Goal: Transaction & Acquisition: Purchase product/service

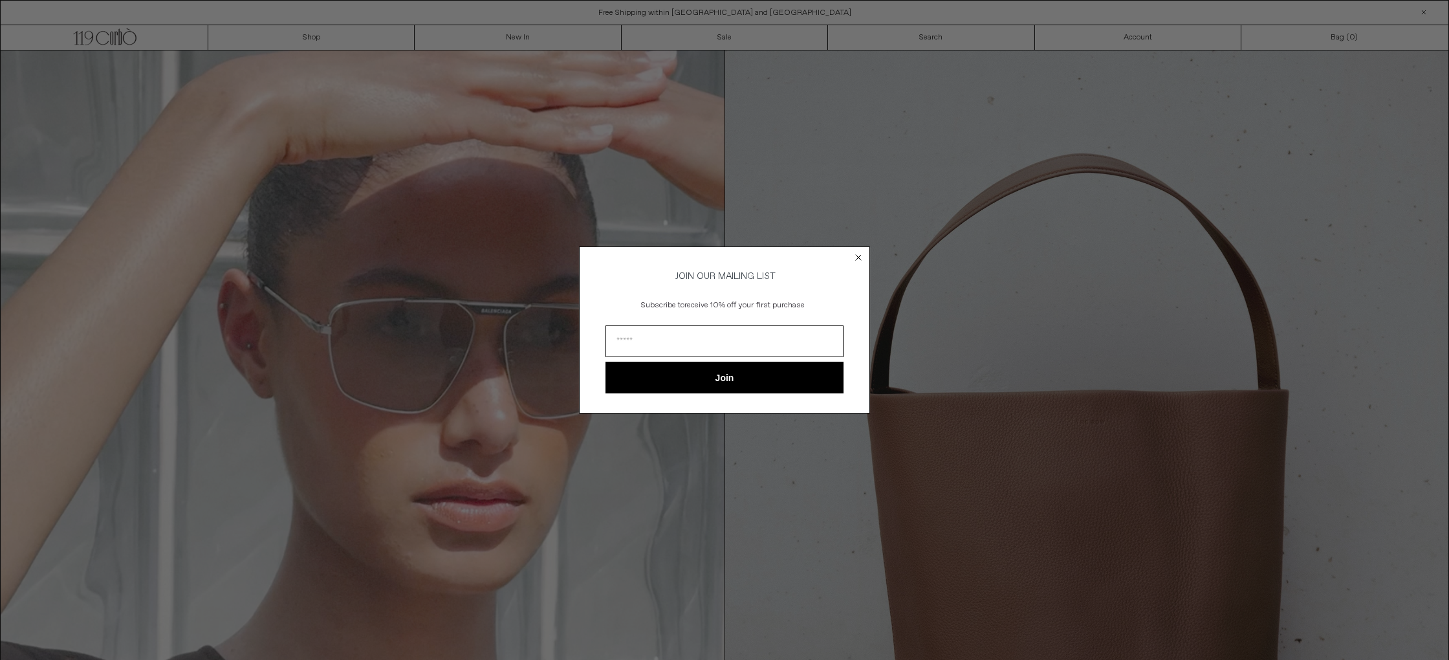
click at [864, 255] on circle "Close dialog" at bounding box center [859, 257] width 12 height 12
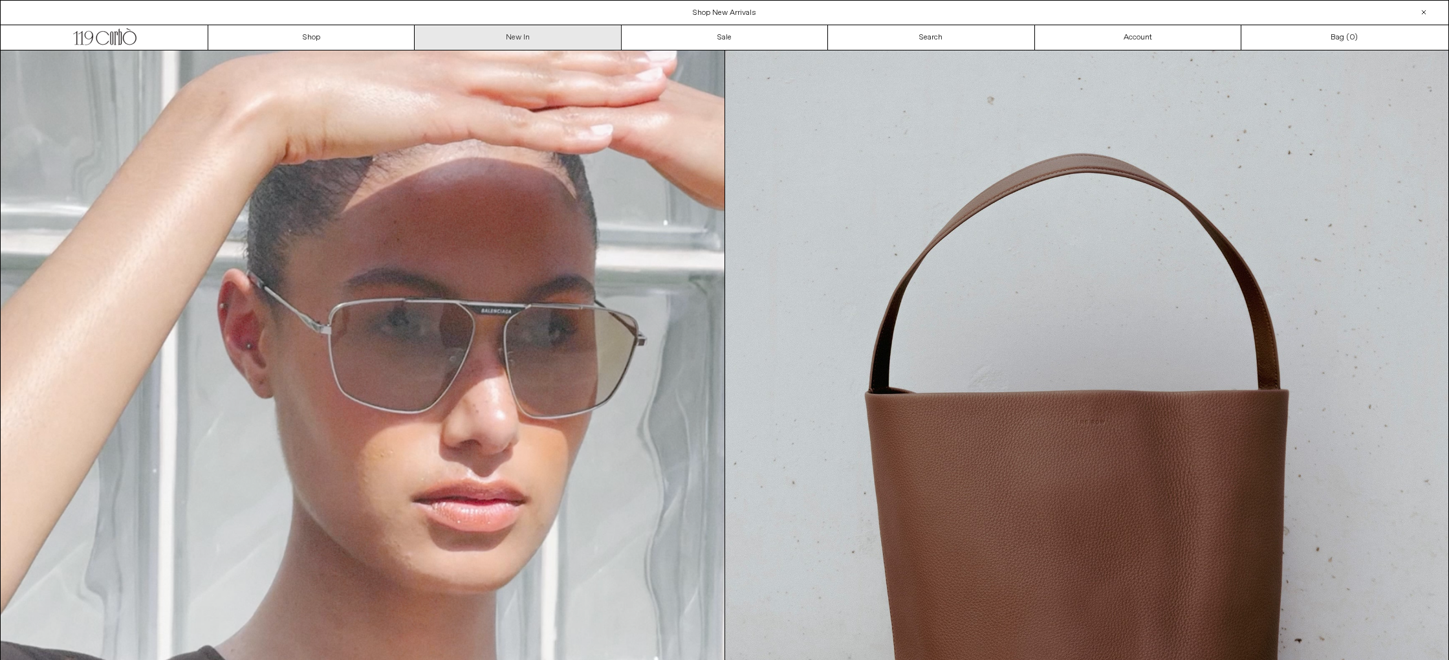
click at [509, 35] on link "New In" at bounding box center [518, 37] width 206 height 25
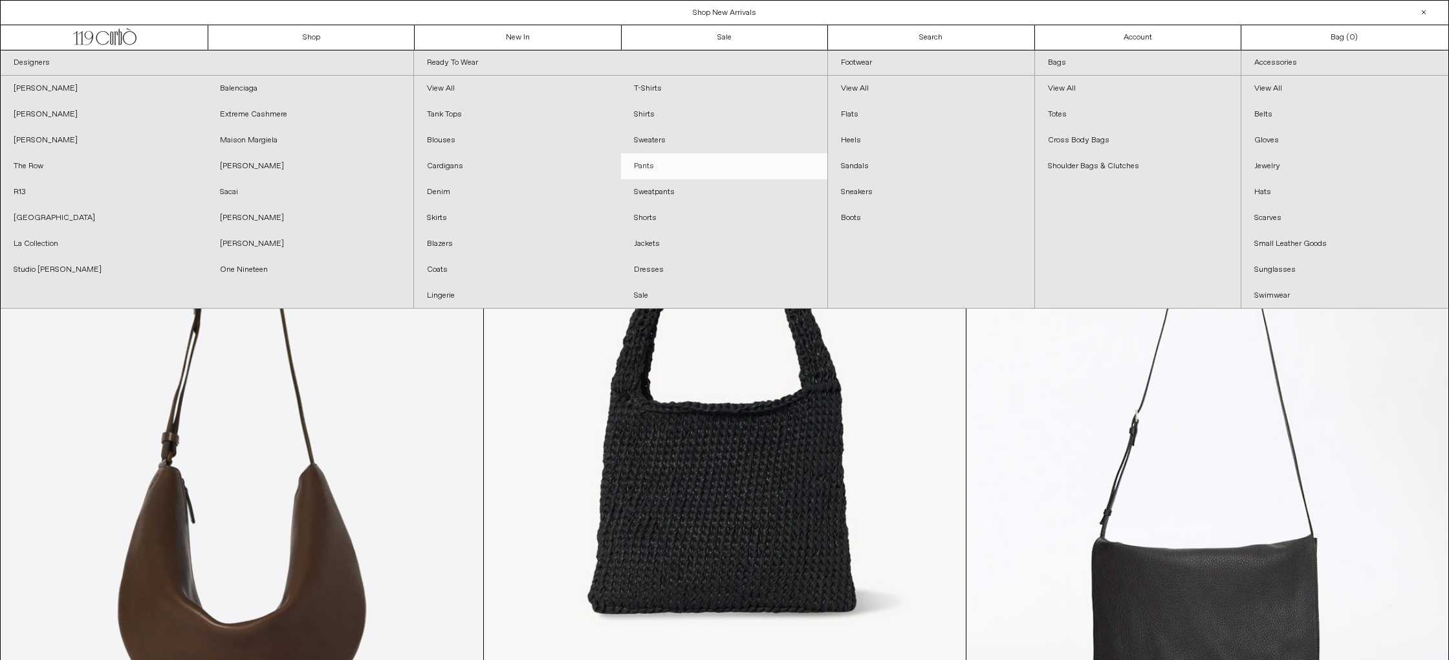
click at [662, 170] on link "Pants" at bounding box center [724, 166] width 206 height 26
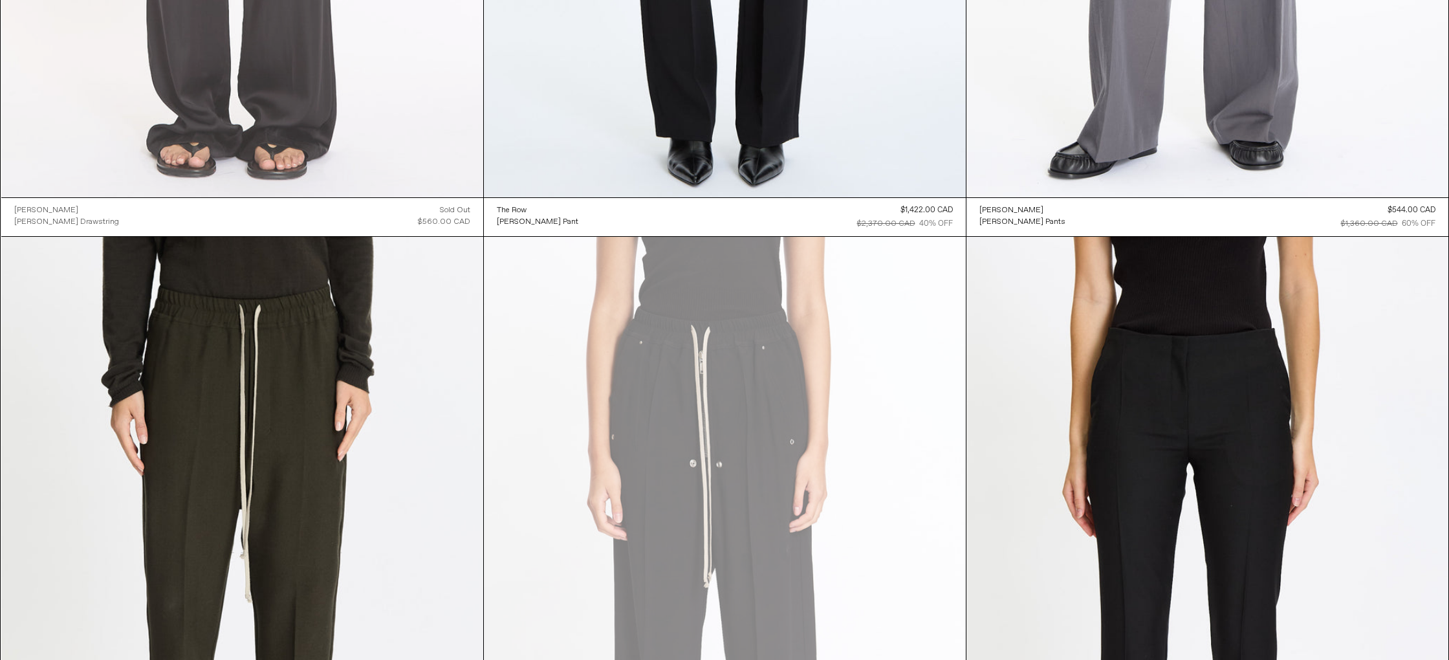
scroll to position [4412, 0]
